Goal: Find specific page/section: Find specific page/section

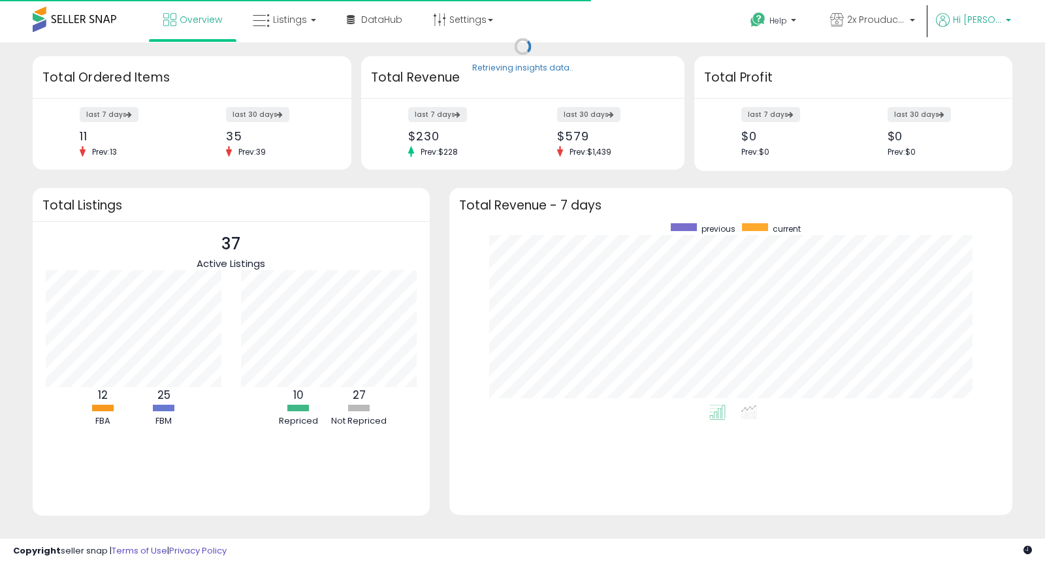
scroll to position [182, 537]
click at [985, 31] on link "Hi [PERSON_NAME]" at bounding box center [973, 27] width 75 height 29
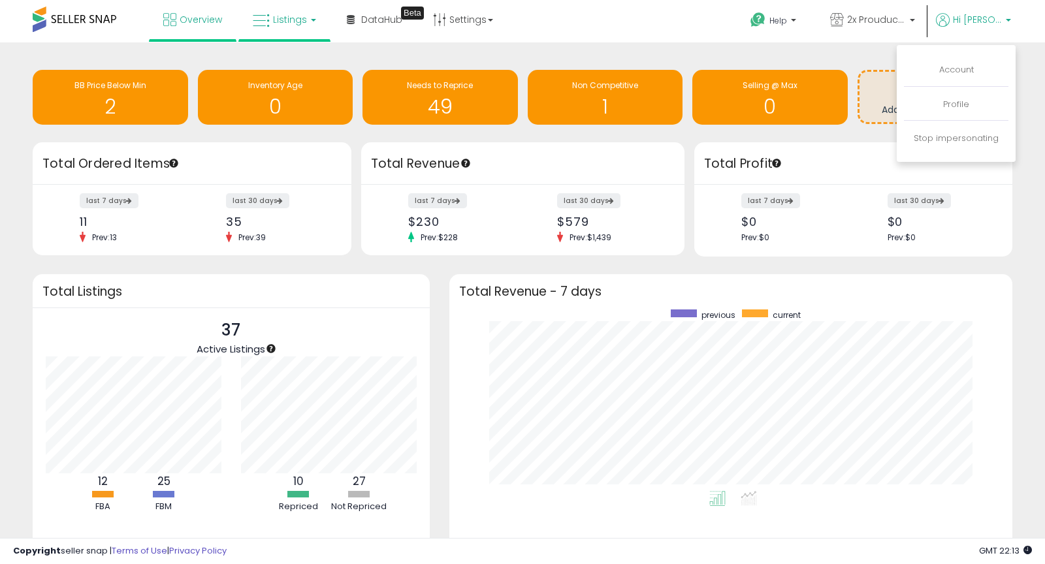
click at [295, 22] on span "Listings" at bounding box center [290, 19] width 34 height 13
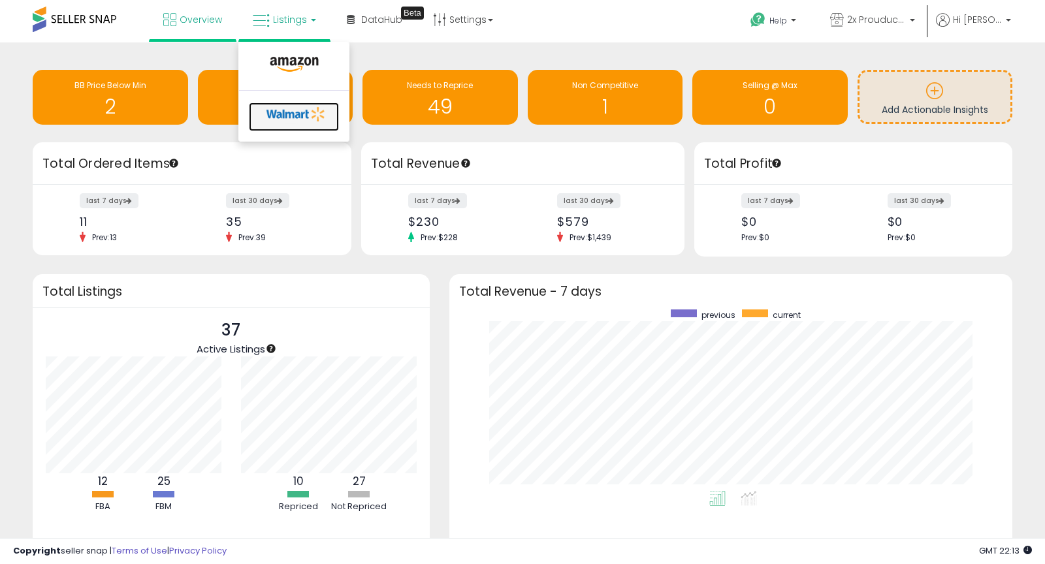
click at [300, 118] on icon at bounding box center [296, 114] width 69 height 20
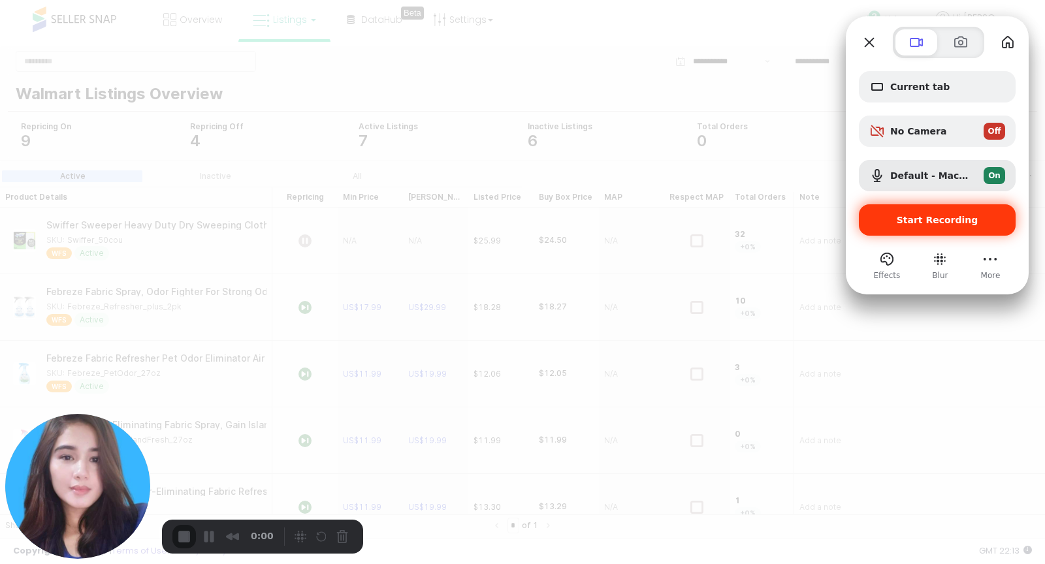
click at [942, 225] on span "Start Recording" at bounding box center [938, 220] width 82 height 10
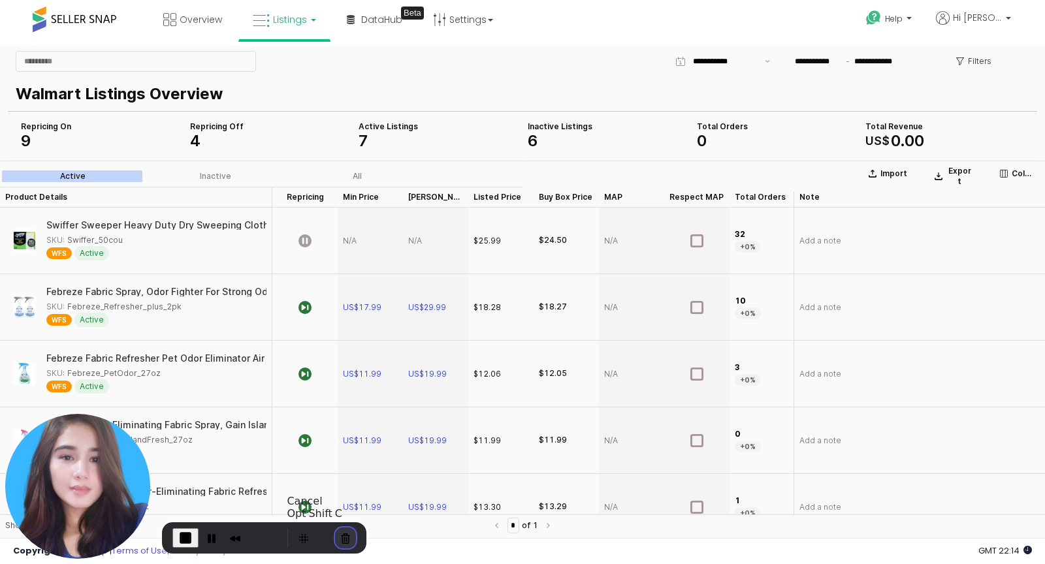
click at [347, 540] on button "Cancel Recording" at bounding box center [345, 538] width 21 height 21
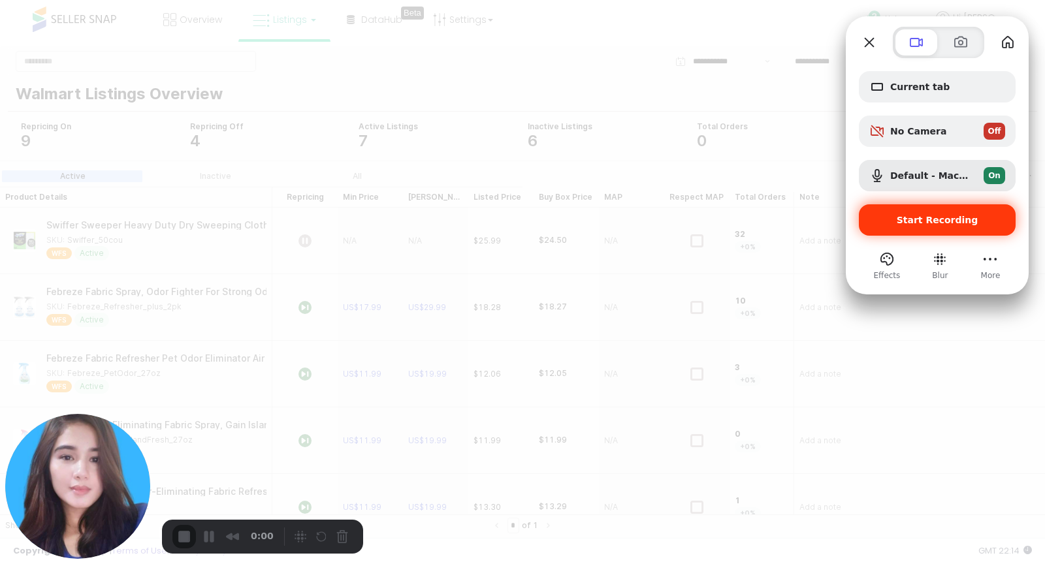
click at [908, 221] on span "Start Recording" at bounding box center [938, 220] width 82 height 10
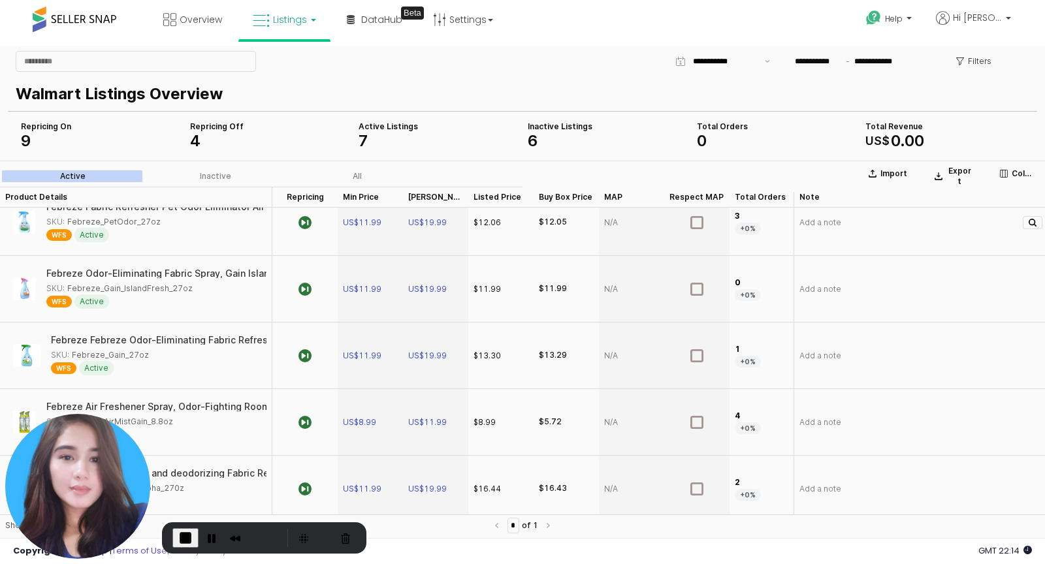
scroll to position [157, 0]
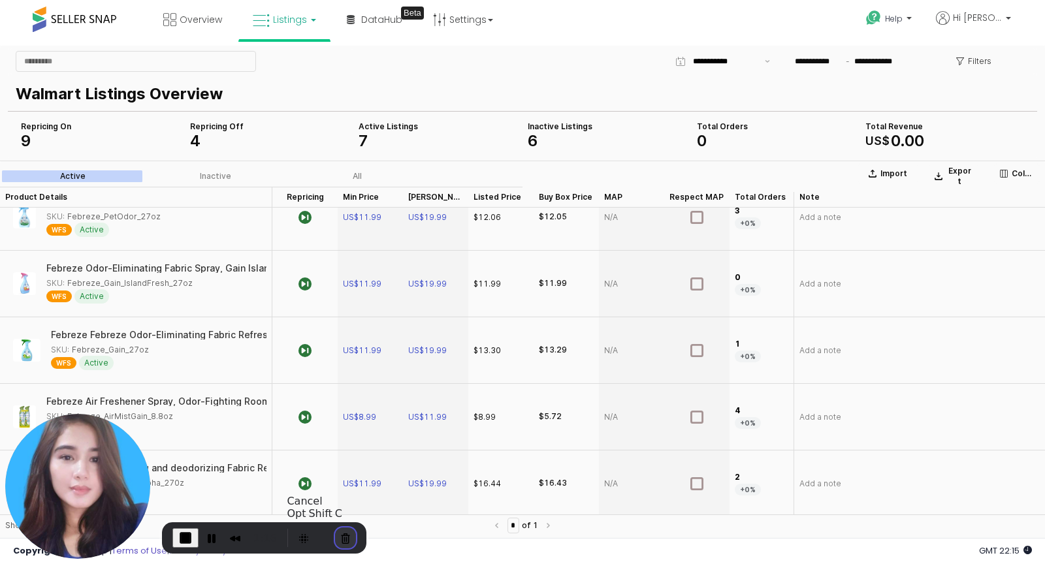
click at [344, 533] on button "Cancel Recording" at bounding box center [345, 538] width 21 height 21
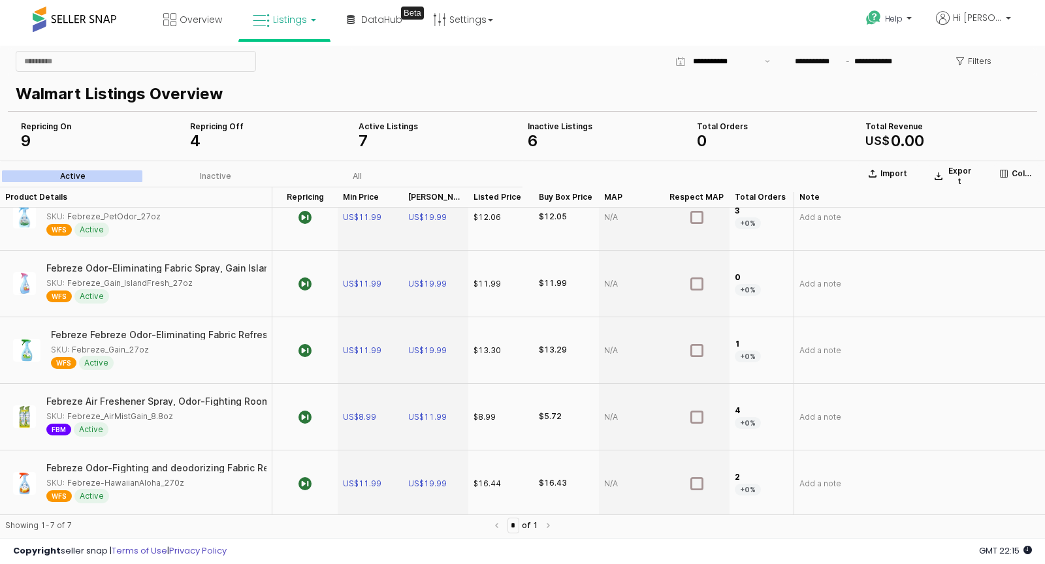
click at [287, 27] on link "Listings" at bounding box center [284, 19] width 83 height 39
click at [283, 56] on icon at bounding box center [294, 64] width 57 height 17
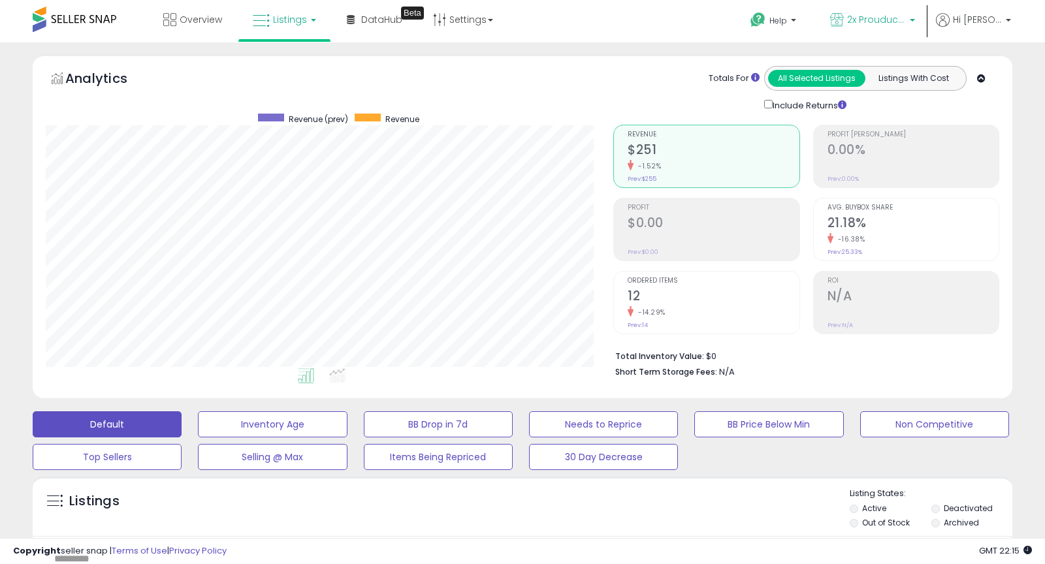
scroll to position [268, 567]
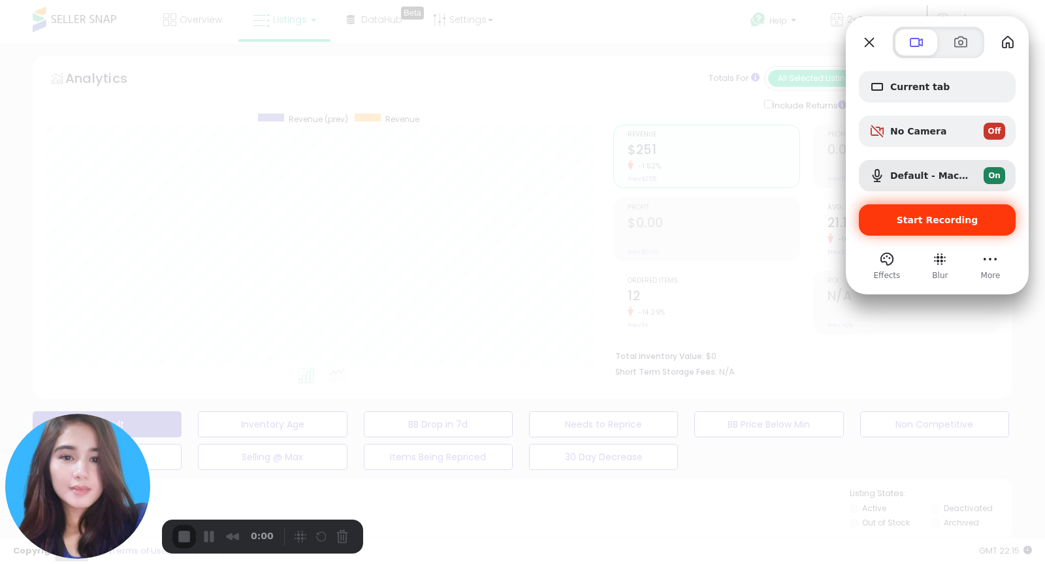
click at [937, 222] on span "Start Recording" at bounding box center [938, 220] width 82 height 10
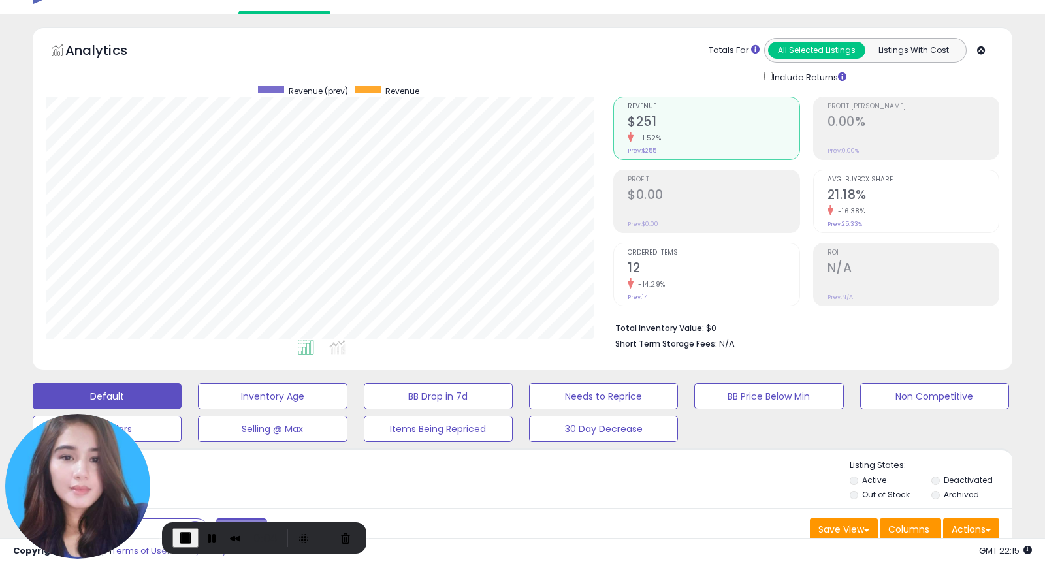
scroll to position [0, 0]
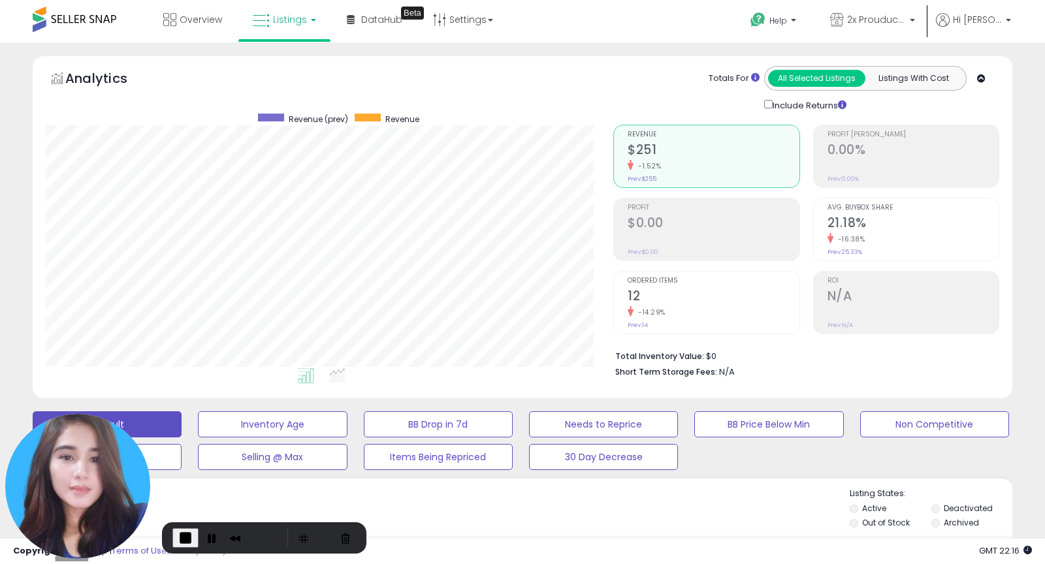
click at [312, 22] on link "Listings" at bounding box center [284, 19] width 83 height 39
click at [295, 113] on icon at bounding box center [296, 114] width 69 height 20
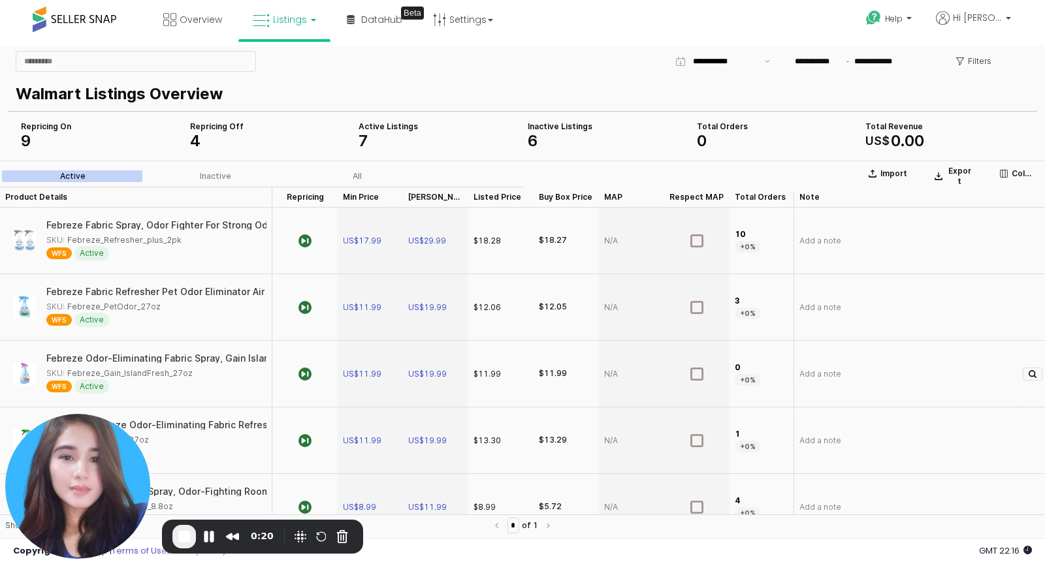
scroll to position [157, 0]
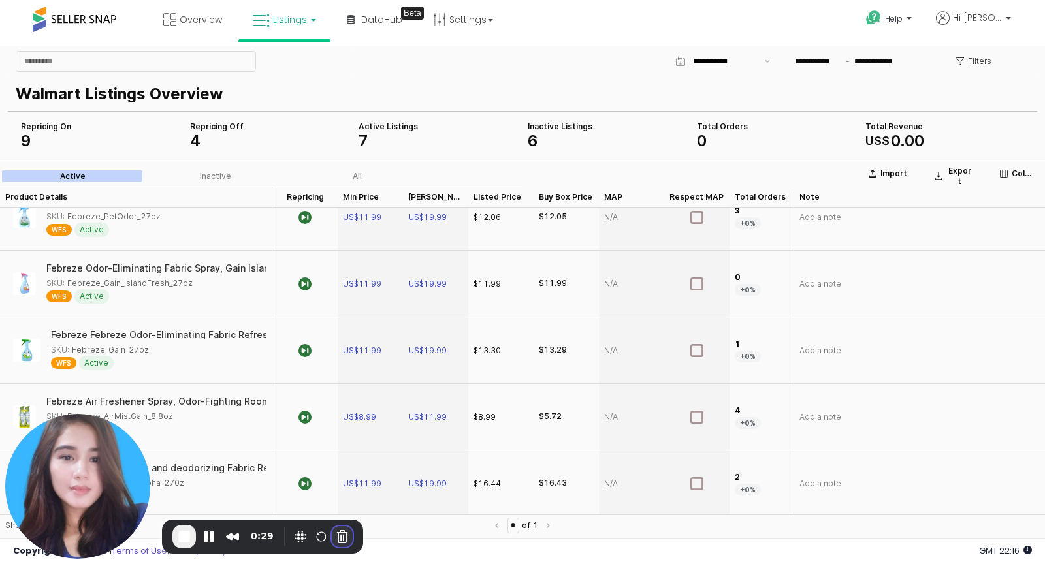
click at [335, 545] on button "Cancel Recording" at bounding box center [342, 536] width 21 height 21
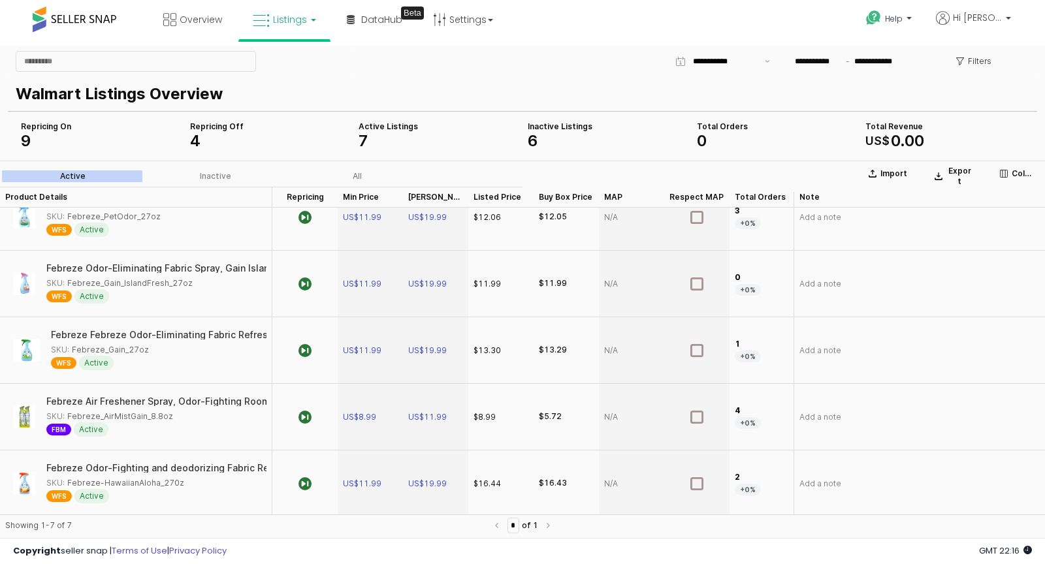
click at [295, 29] on link "Listings" at bounding box center [284, 19] width 83 height 39
click at [294, 61] on icon at bounding box center [294, 64] width 57 height 17
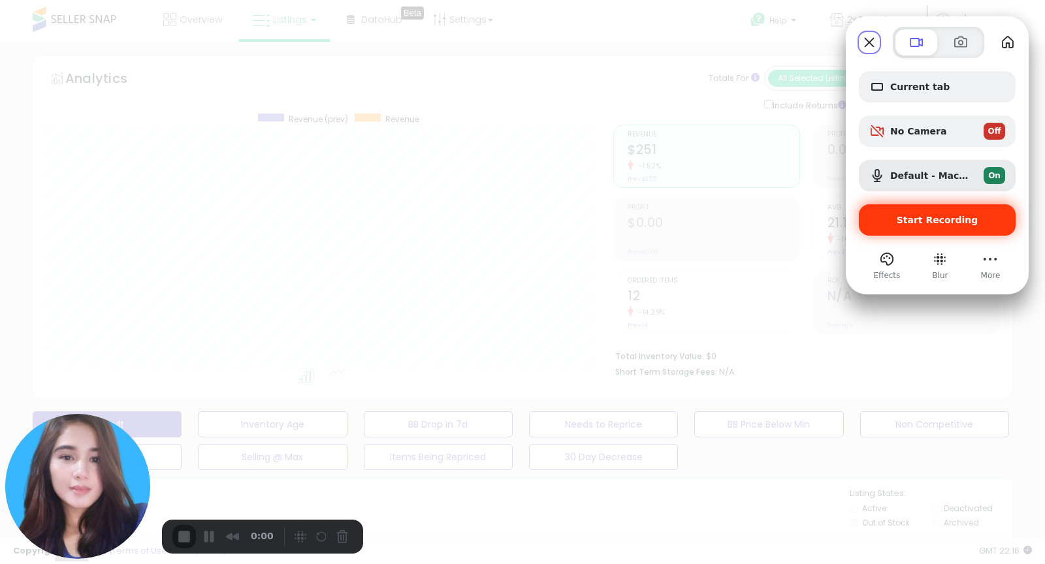
scroll to position [268, 567]
click at [935, 223] on span "Start Recording" at bounding box center [938, 220] width 82 height 10
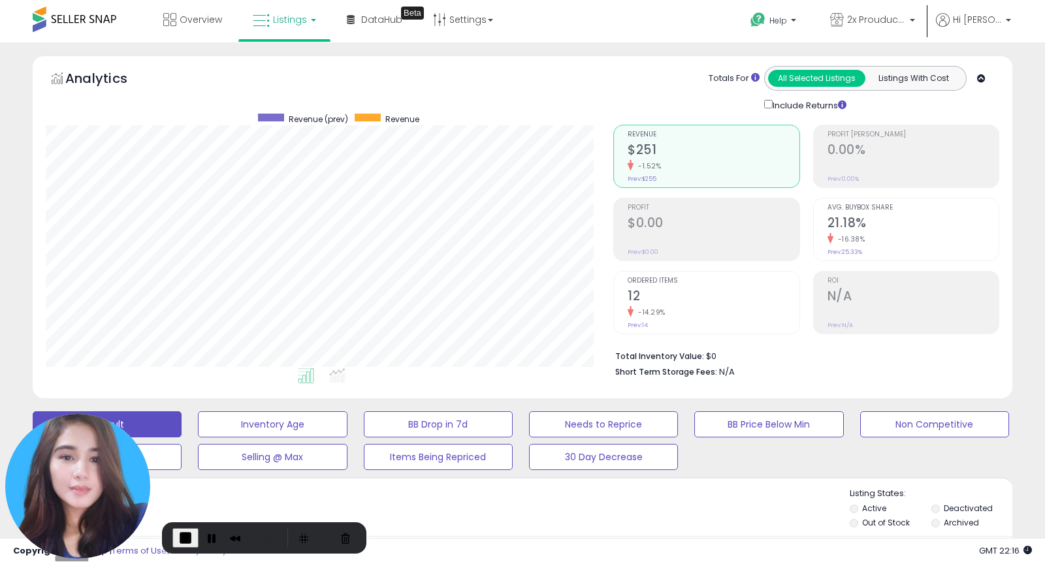
click at [300, 27] on link "Listings" at bounding box center [284, 19] width 83 height 39
click at [296, 114] on icon at bounding box center [296, 114] width 69 height 20
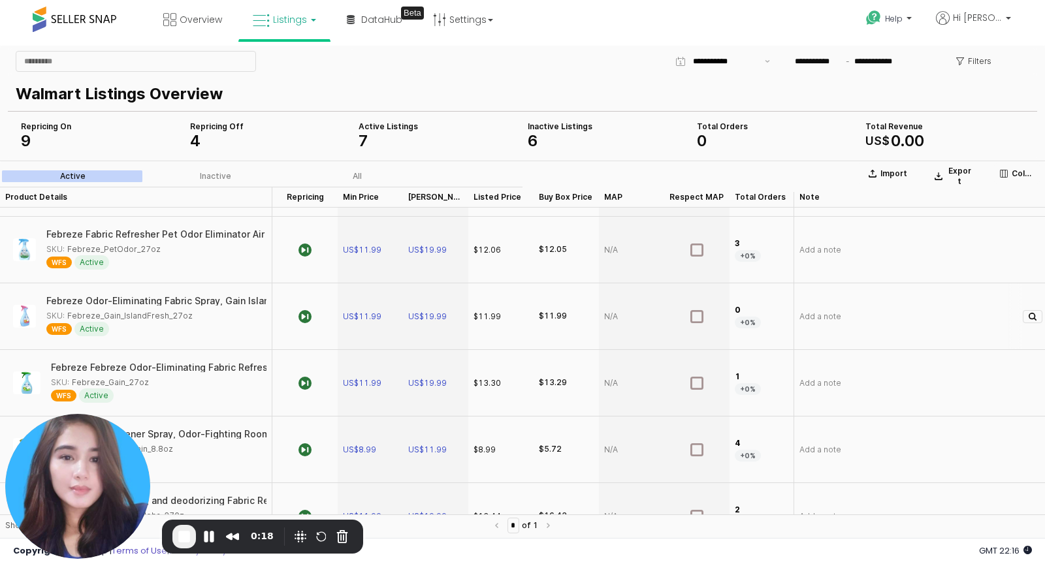
scroll to position [157, 0]
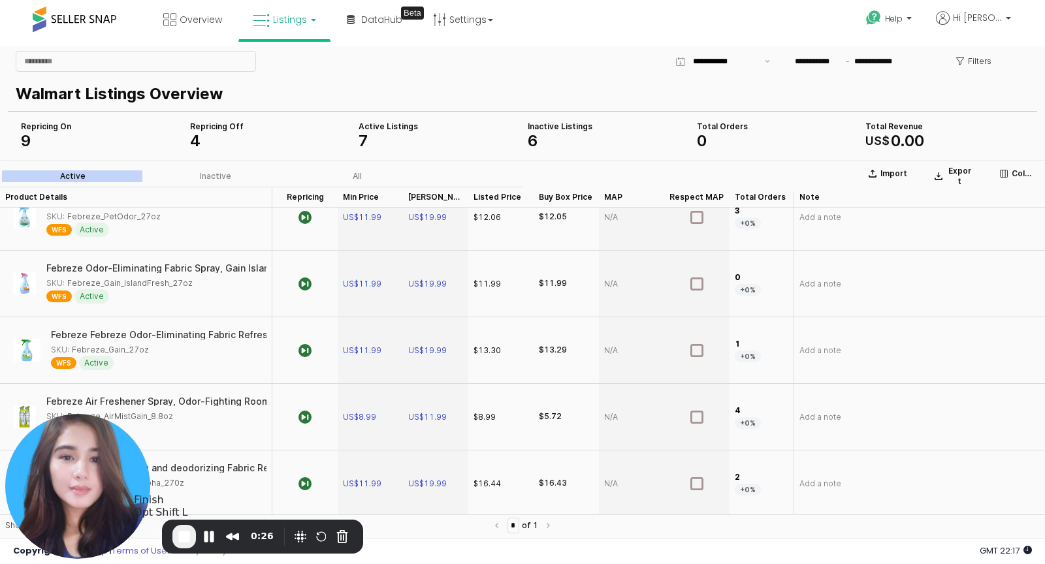
click at [189, 541] on span "End Recording" at bounding box center [184, 537] width 16 height 16
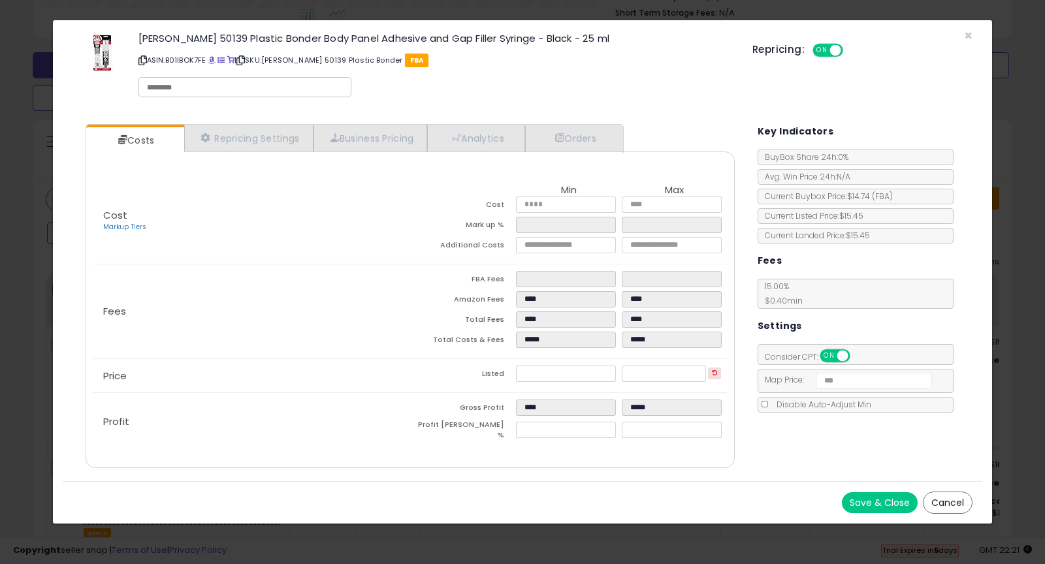
scroll to position [268, 567]
click at [970, 36] on span "×" at bounding box center [968, 35] width 8 height 19
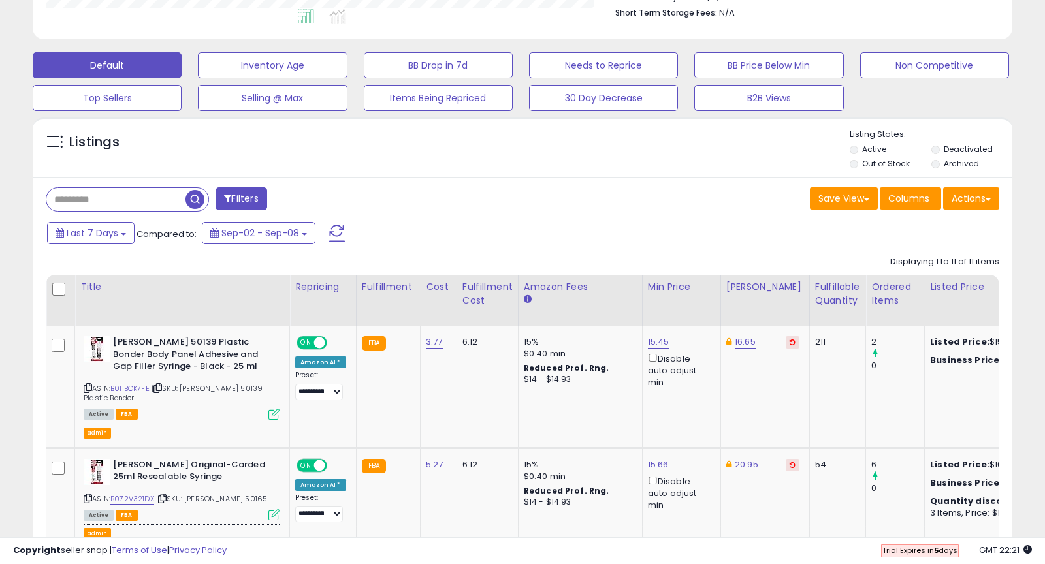
scroll to position [0, 0]
